Goal: Find specific page/section: Find specific page/section

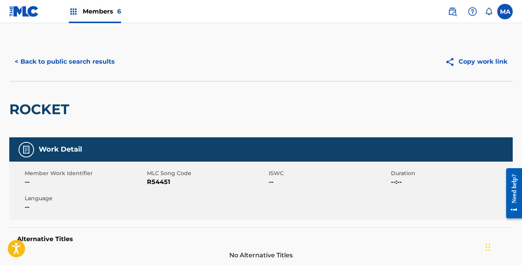
click at [15, 61] on button "< Back to public search results" at bounding box center [64, 61] width 111 height 19
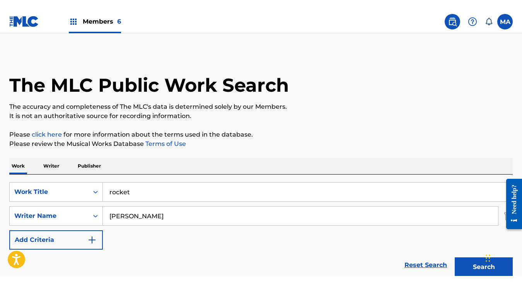
scroll to position [91, 0]
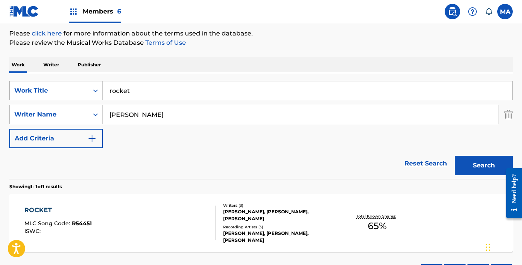
drag, startPoint x: 141, startPoint y: 92, endPoint x: 102, endPoint y: 91, distance: 39.4
click at [102, 91] on div "SearchWithCriteria32456220-ae8c-4455-a7fb-8ecd5a7f420c Work Title rocket" at bounding box center [260, 90] width 503 height 19
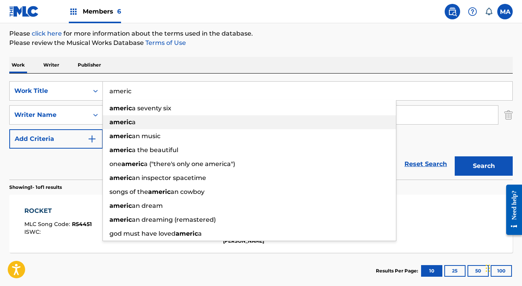
click at [114, 123] on strong "americ" at bounding box center [120, 121] width 22 height 7
type input "america"
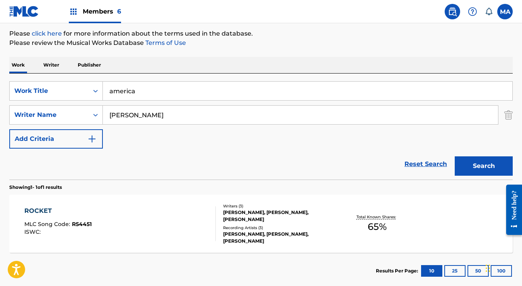
click at [486, 165] on button "Search" at bounding box center [483, 165] width 58 height 19
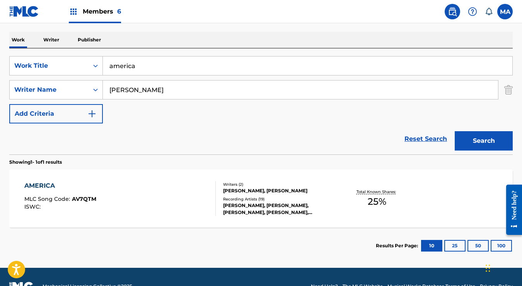
scroll to position [116, 0]
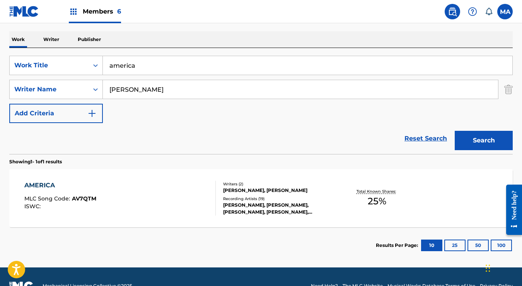
click at [44, 182] on div "AMERICA" at bounding box center [60, 184] width 72 height 9
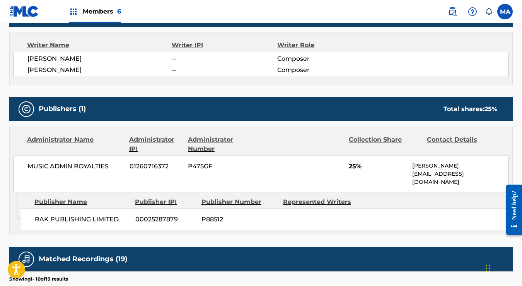
scroll to position [257, 0]
